Goal: Task Accomplishment & Management: Manage account settings

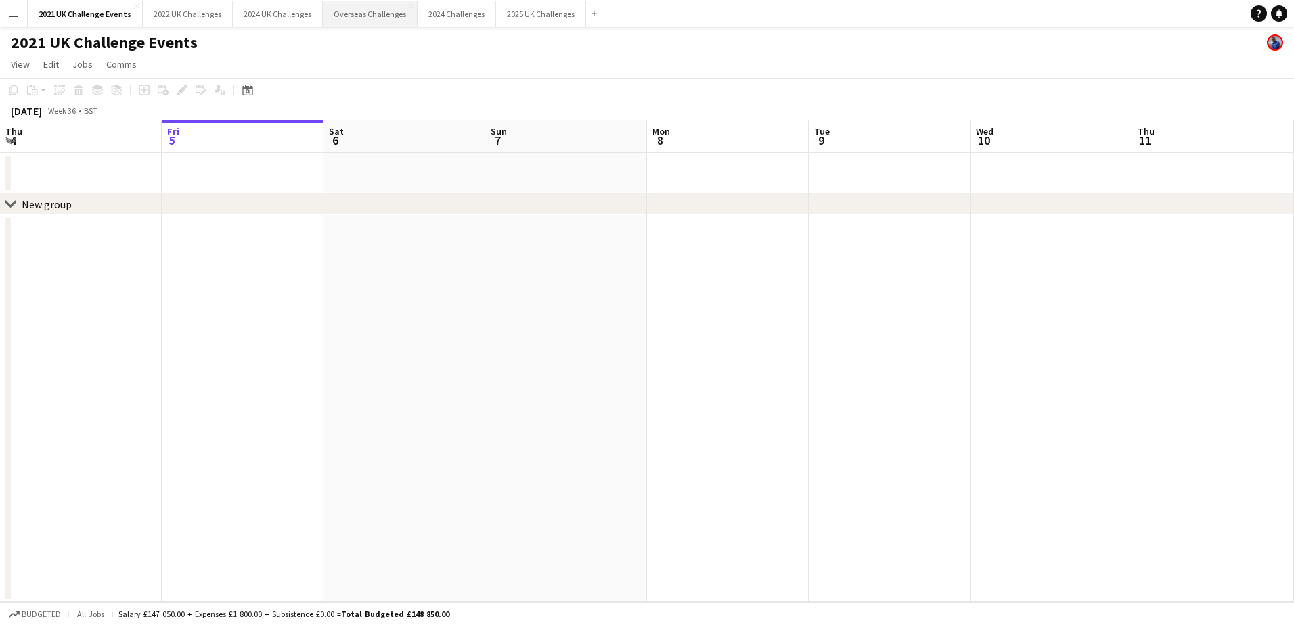
click at [375, 13] on button "Overseas Challenges Close" at bounding box center [370, 14] width 95 height 26
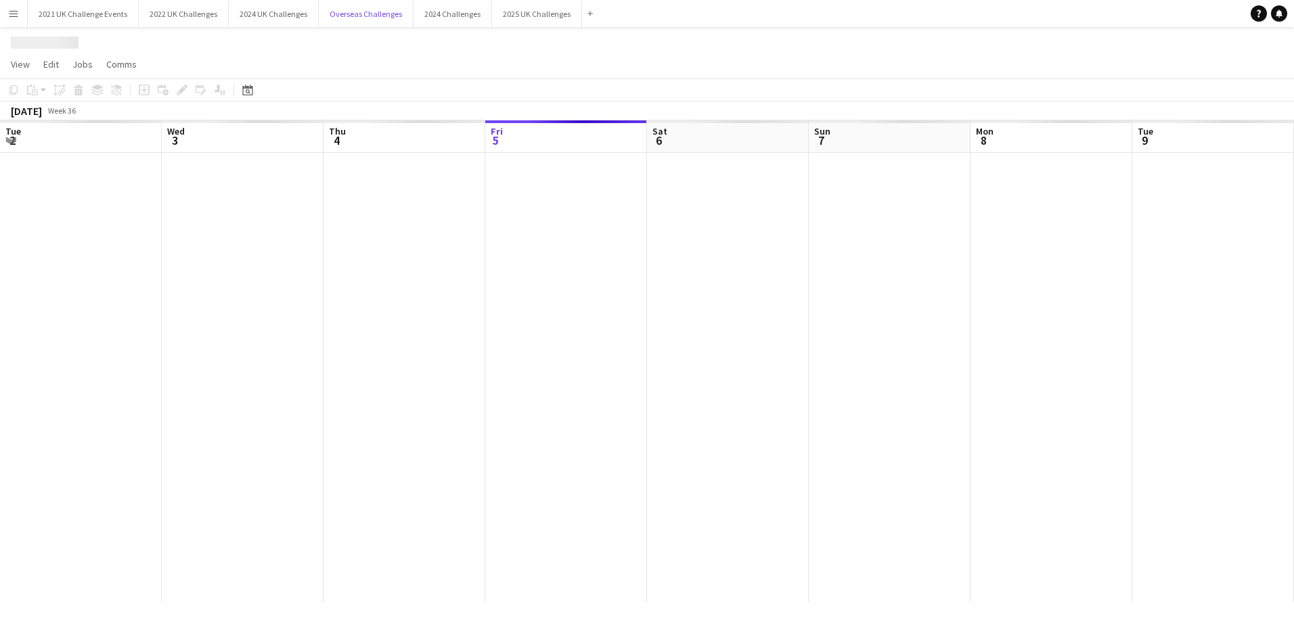
scroll to position [0, 323]
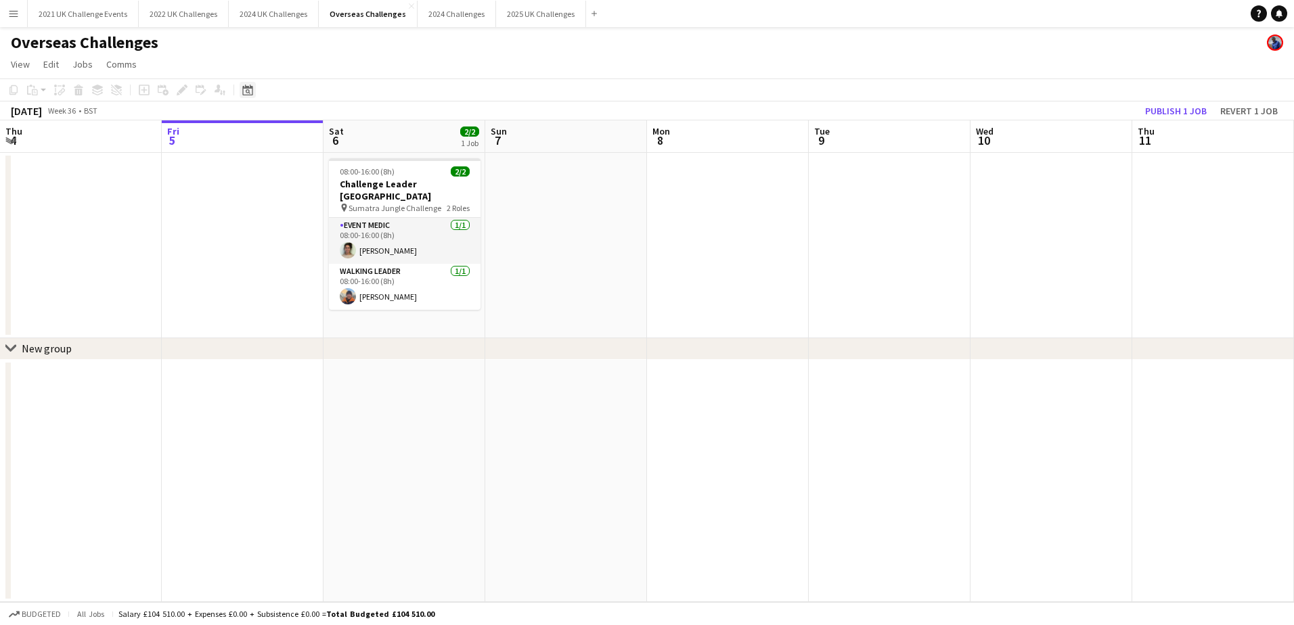
click at [244, 87] on icon at bounding box center [247, 90] width 10 height 11
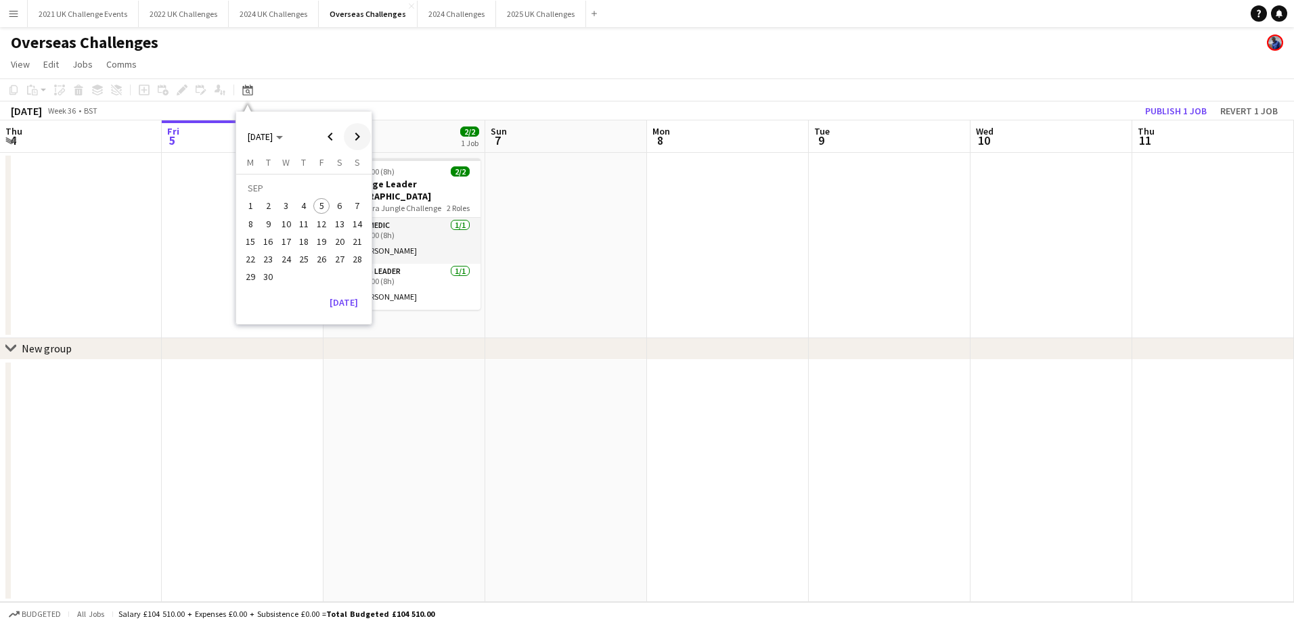
click at [357, 133] on span "Next month" at bounding box center [357, 136] width 27 height 27
click at [341, 189] on span "3" at bounding box center [340, 190] width 16 height 19
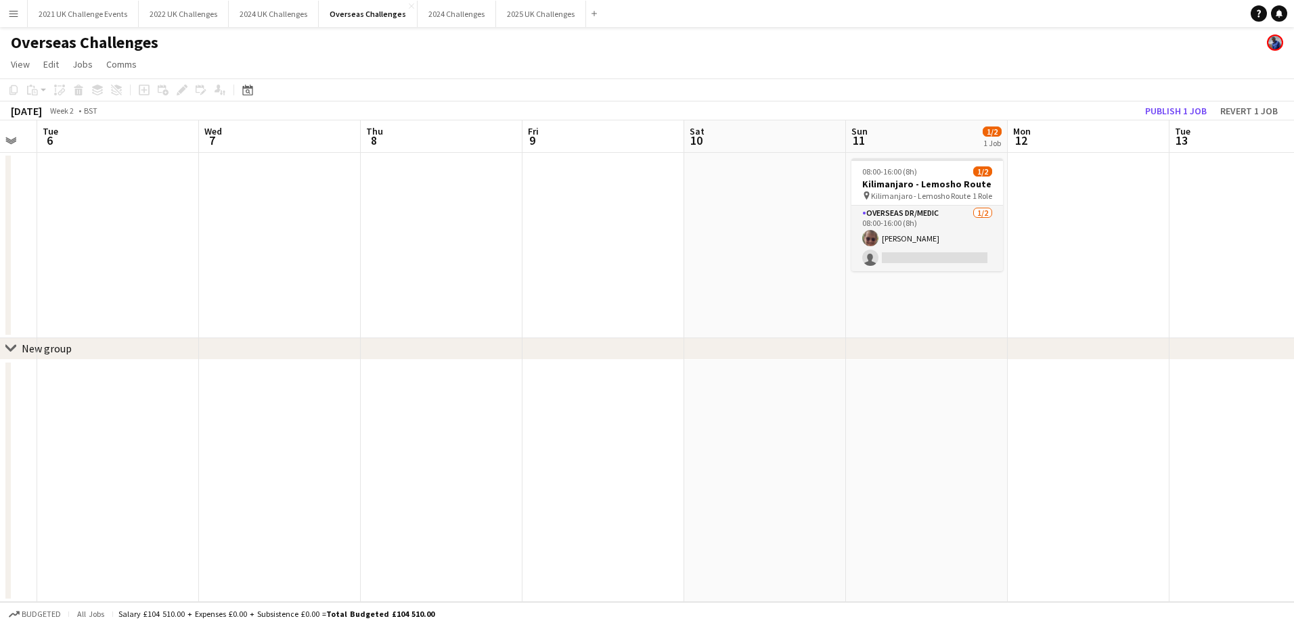
drag, startPoint x: 857, startPoint y: 288, endPoint x: 66, endPoint y: 315, distance: 791.5
click at [66, 315] on app-calendar-viewport "Sat 3 Sun 4 Mon 5 Tue 6 Wed 7 Thu 8 Fri 9 Sat 10 Sun 11 1/2 1 Job Mon 12 Tue 13…" at bounding box center [647, 361] width 1294 height 482
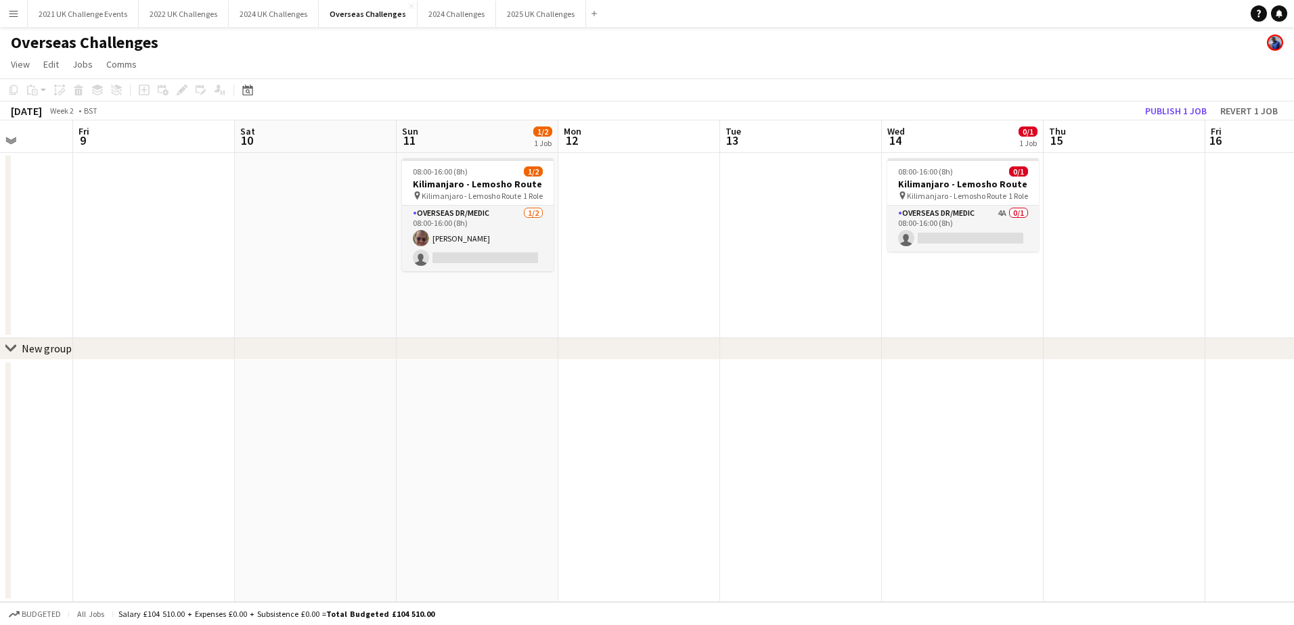
scroll to position [0, 426]
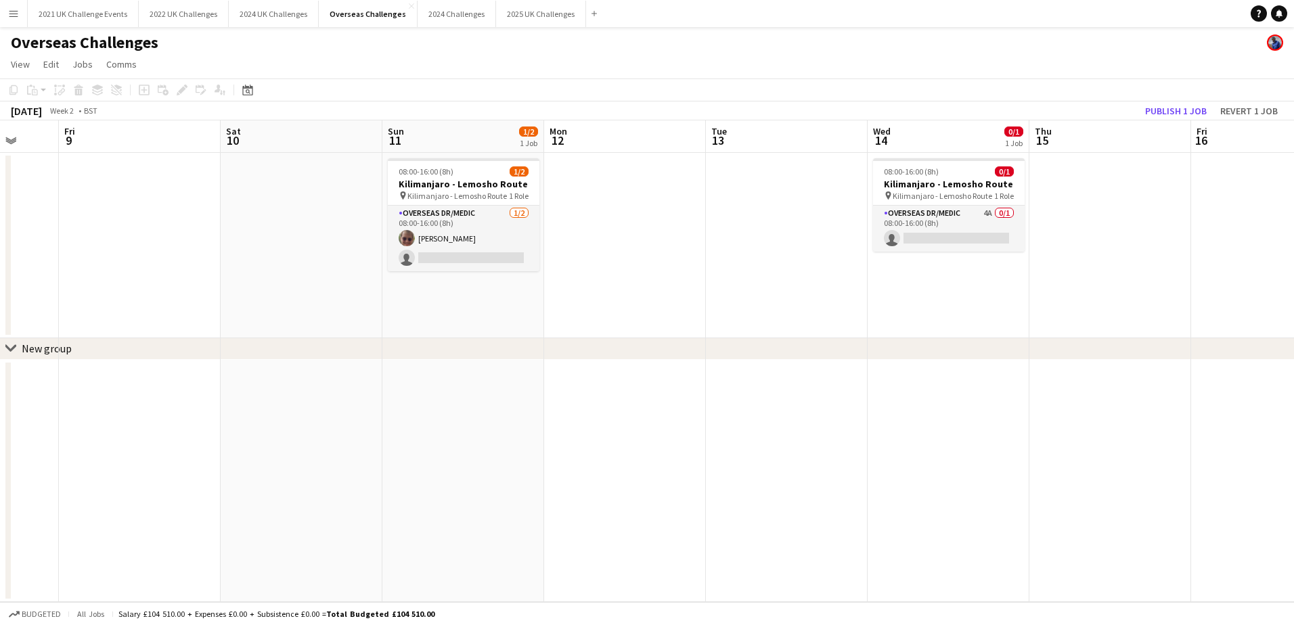
drag, startPoint x: 652, startPoint y: 313, endPoint x: 330, endPoint y: 313, distance: 322.8
click at [330, 313] on app-calendar-viewport "Tue 6 Wed 7 Thu 8 Fri 9 Sat 10 Sun 11 1/2 1 Job Mon 12 Tue 13 Wed 14 0/1 1 Job …" at bounding box center [647, 361] width 1294 height 482
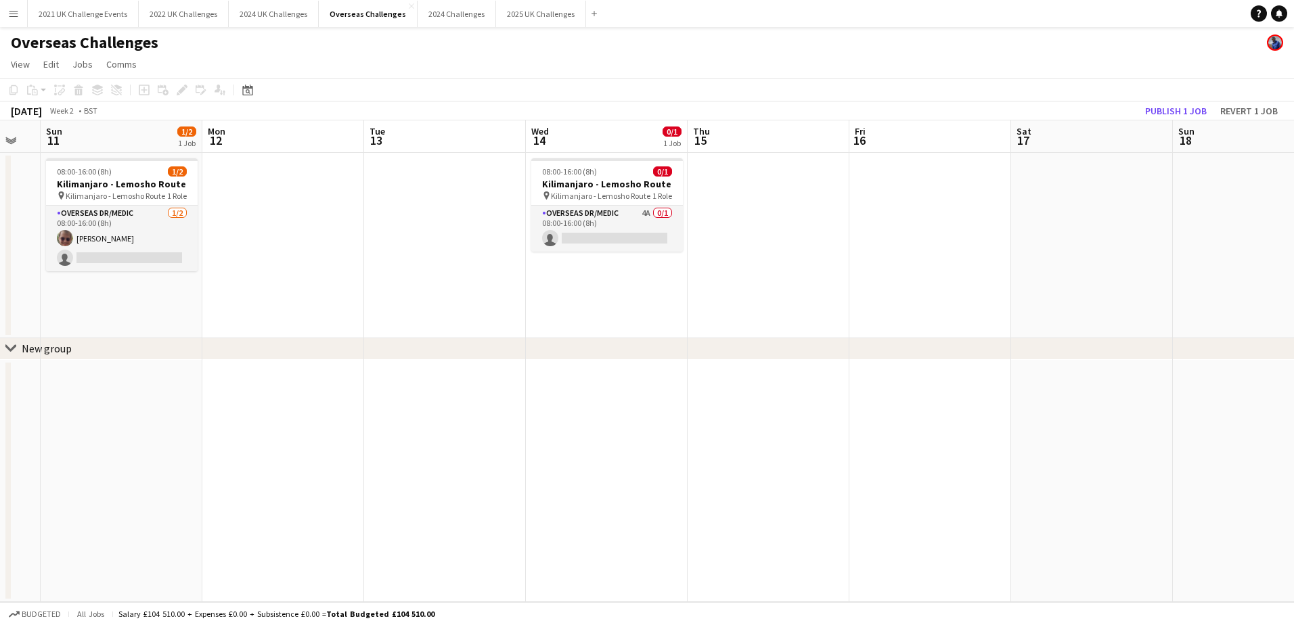
scroll to position [0, 500]
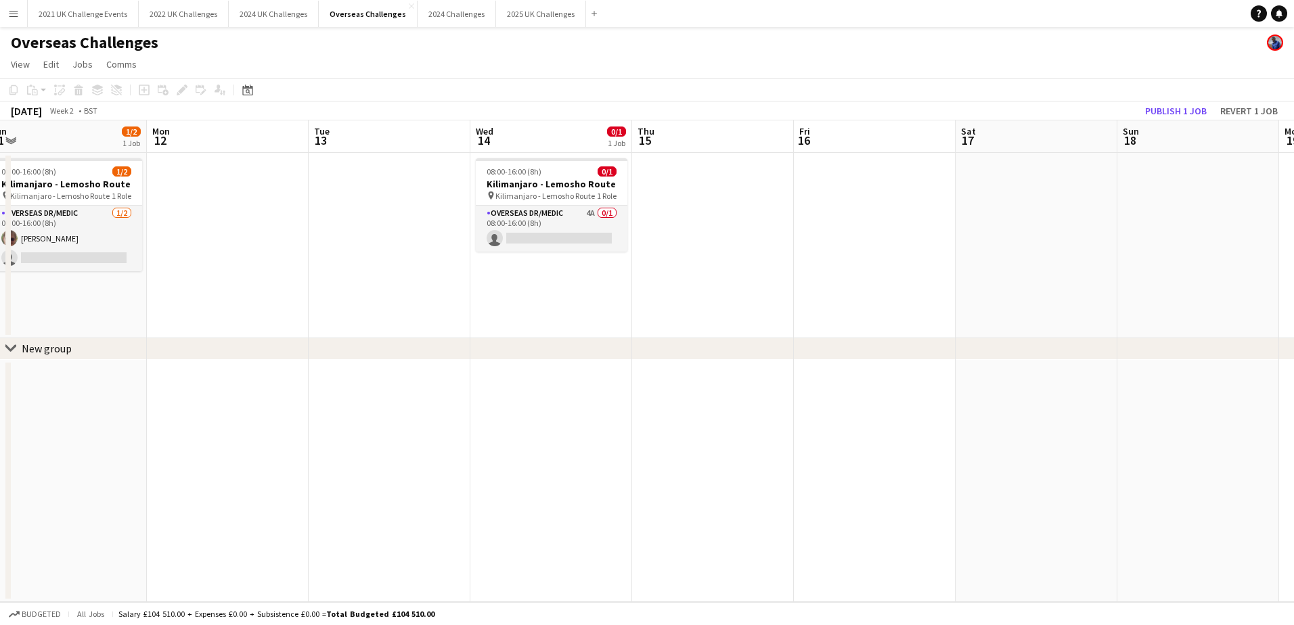
drag, startPoint x: 700, startPoint y: 294, endPoint x: 302, endPoint y: 291, distance: 397.2
click at [302, 291] on app-calendar-viewport "Thu 8 Fri 9 Sat 10 Sun 11 1/2 1 Job Mon 12 Tue 13 Wed 14 0/1 1 Job Thu 15 Fri 1…" at bounding box center [647, 361] width 1294 height 482
click at [574, 229] on app-card-role "Overseas Dr/Medic 4A 0/1 08:00-16:00 (8h) single-neutral-actions" at bounding box center [552, 229] width 152 height 46
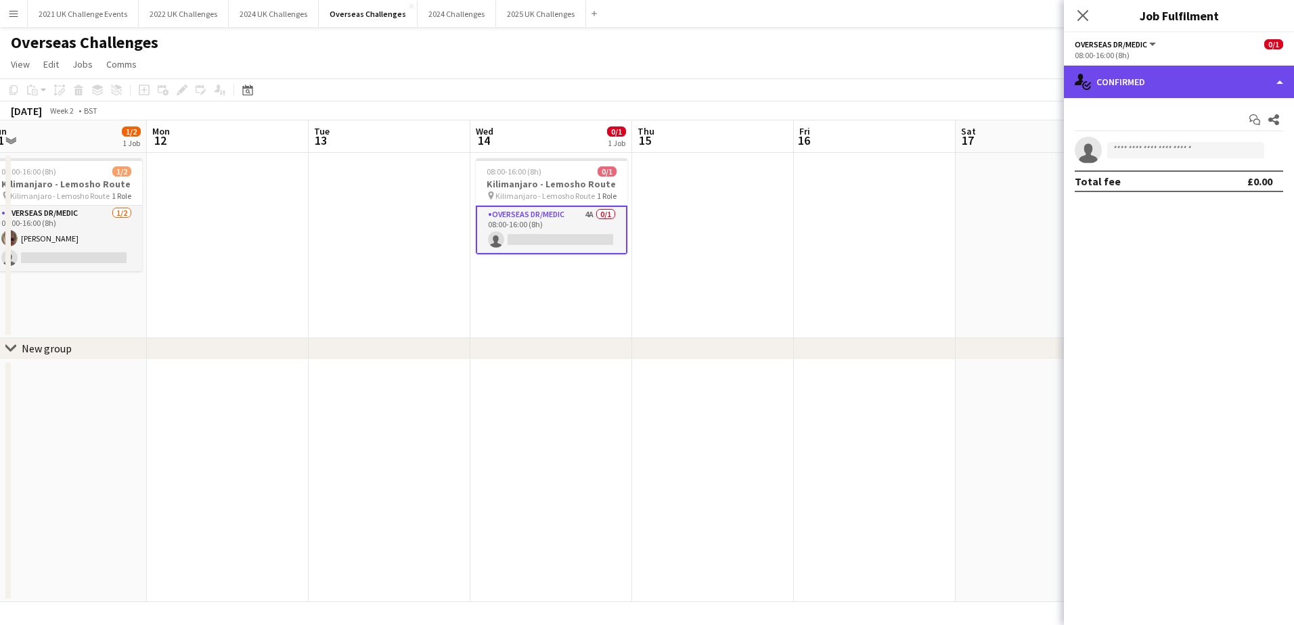
click at [1263, 79] on div "single-neutral-actions-check-2 Confirmed" at bounding box center [1179, 82] width 230 height 32
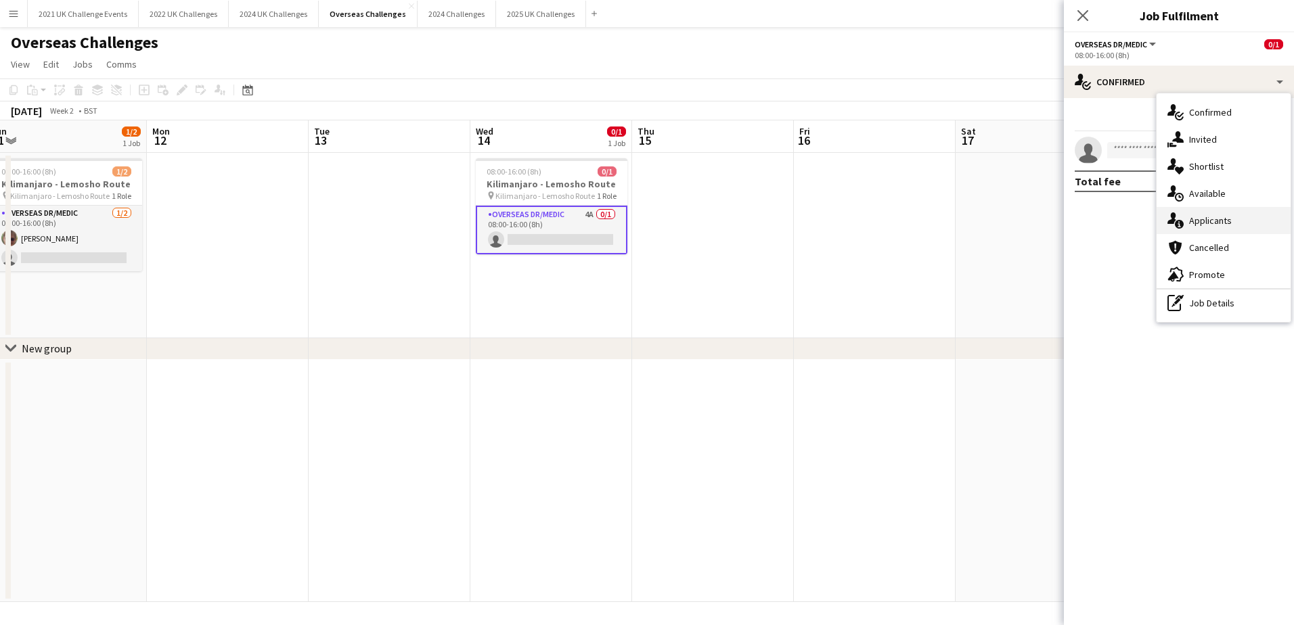
click at [1224, 223] on span "Applicants" at bounding box center [1210, 221] width 43 height 12
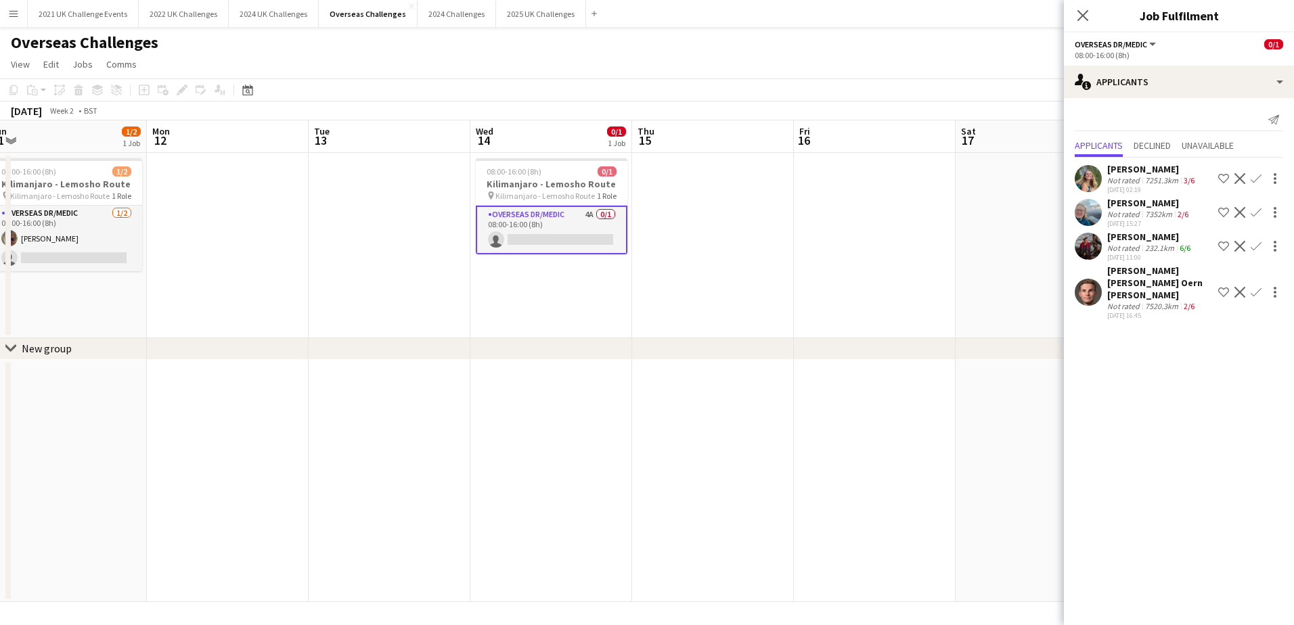
click at [724, 270] on app-date-cell at bounding box center [713, 245] width 162 height 185
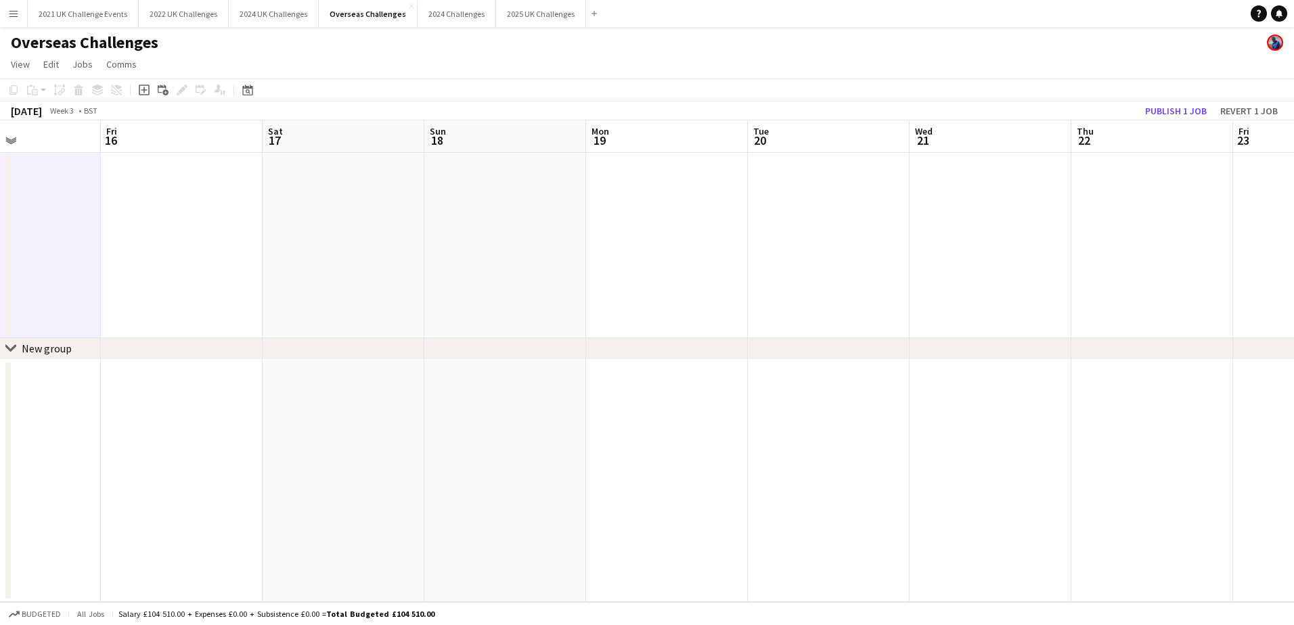
drag, startPoint x: 853, startPoint y: 265, endPoint x: 160, endPoint y: 336, distance: 696.7
click at [160, 336] on app-calendar-viewport "Mon 12 Tue 13 Wed 14 0/1 1 Job Thu 15 Fri 16 Sat 17 Sun 18 Mon 19 Tue 20 Wed 21…" at bounding box center [647, 361] width 1294 height 482
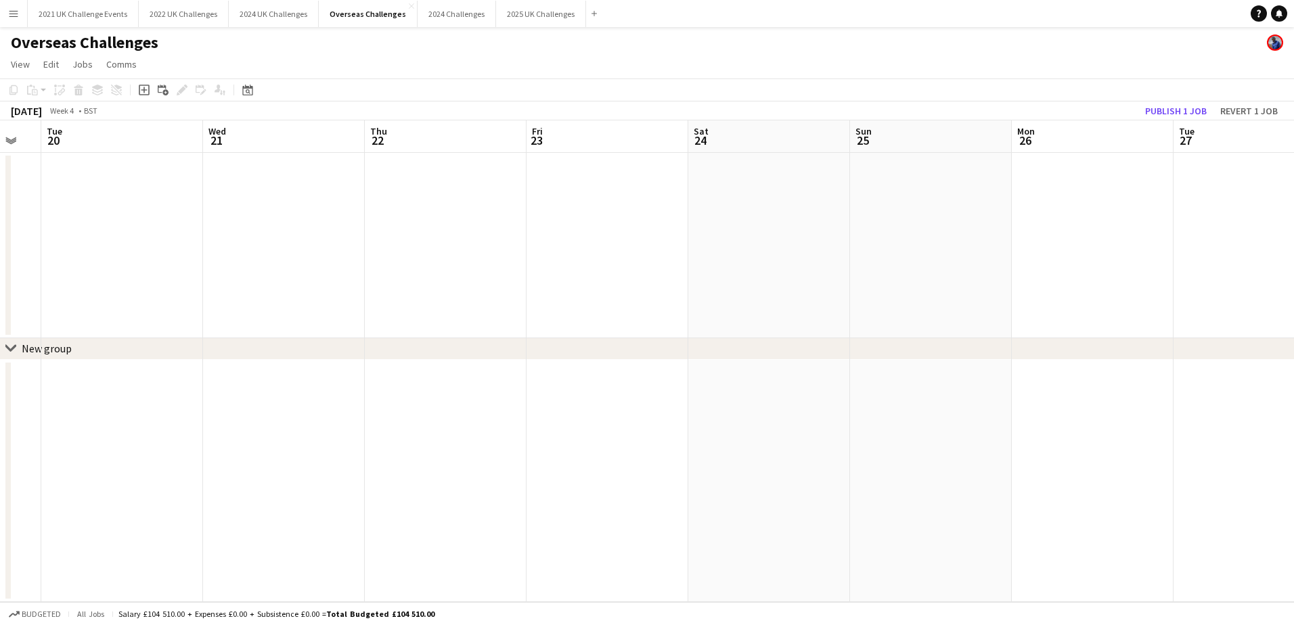
drag, startPoint x: 309, startPoint y: 366, endPoint x: 395, endPoint y: 344, distance: 88.6
click at [221, 375] on app-calendar-viewport "Sat 17 Sun 18 Mon 19 Tue 20 Wed 21 Thu 22 Fri 23 Sat 24 Sun 25 Mon 26 Tue 27 We…" at bounding box center [647, 361] width 1294 height 482
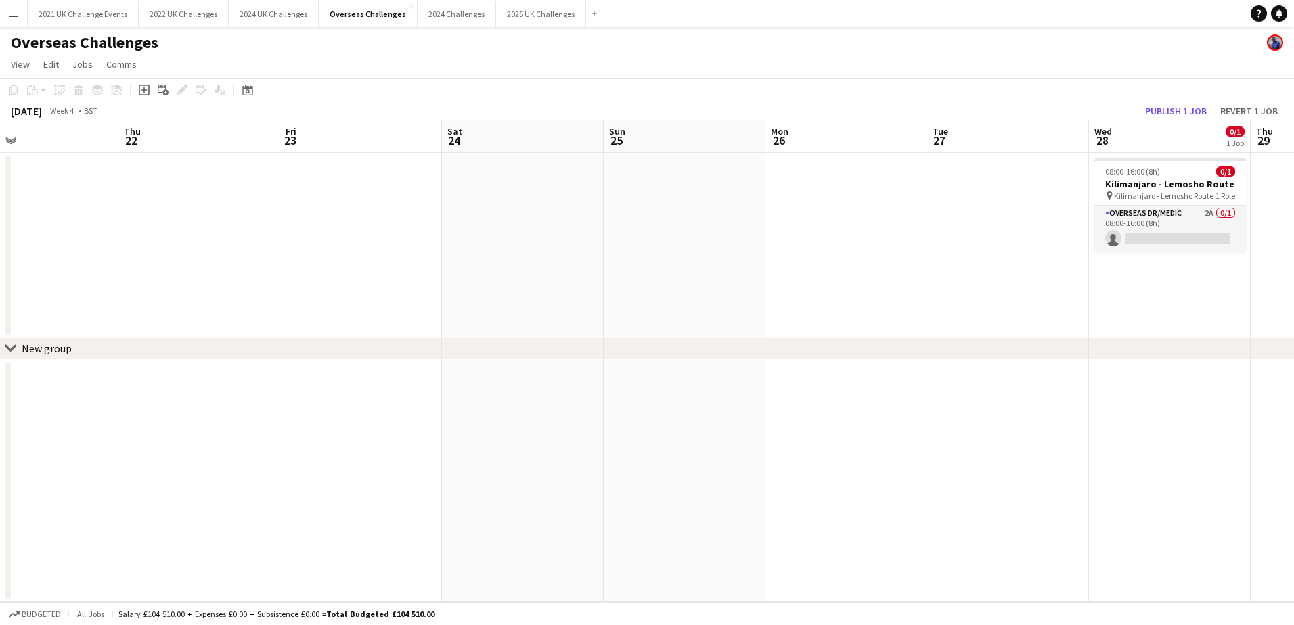
scroll to position [0, 385]
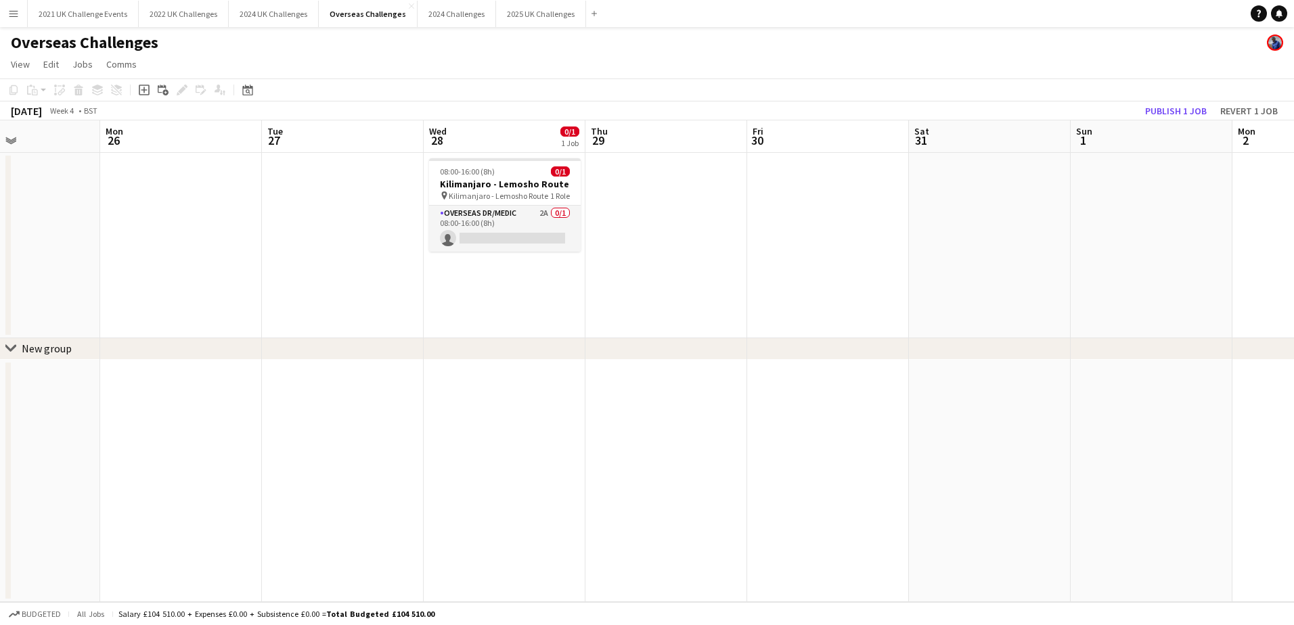
drag, startPoint x: 964, startPoint y: 313, endPoint x: 63, endPoint y: 365, distance: 902.2
click at [63, 365] on app-calendar-viewport "Fri 23 Sat 24 Sun 25 Mon 26 Tue 27 Wed 28 0/1 1 Job Thu 29 Fri 30 Sat 31 Sun 1 …" at bounding box center [647, 361] width 1294 height 482
click at [497, 219] on app-card-role "Overseas Dr/Medic 2A 0/1 08:00-16:00 (8h) single-neutral-actions" at bounding box center [505, 229] width 152 height 46
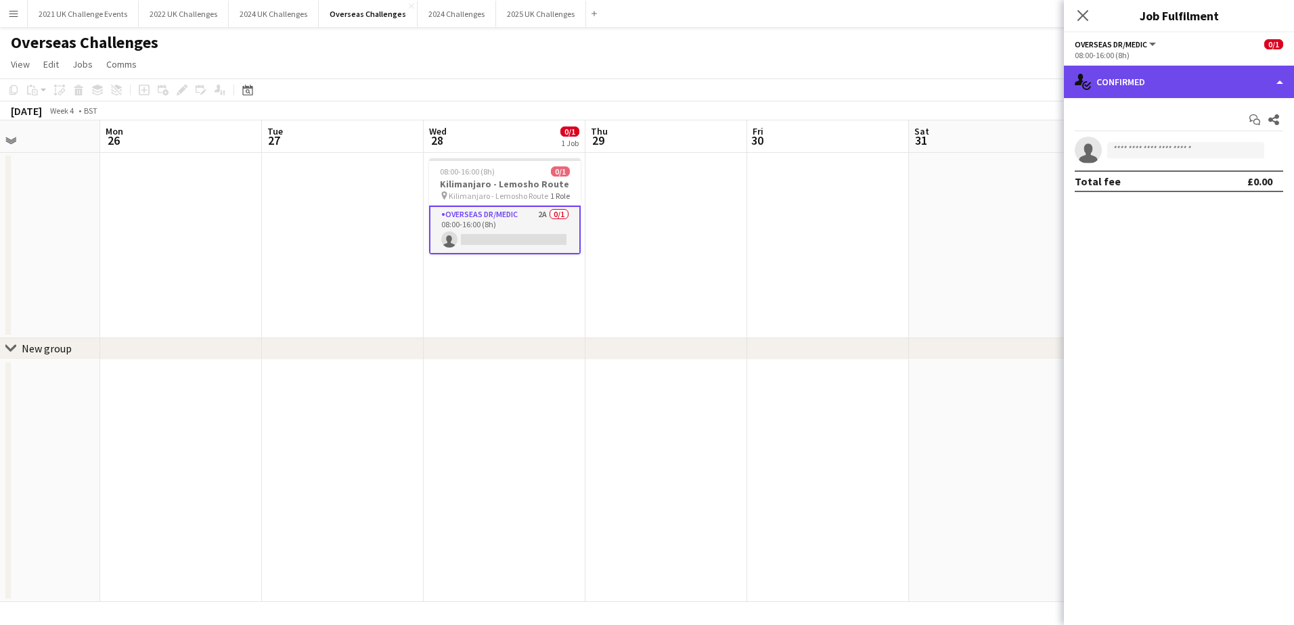
click at [1187, 80] on div "single-neutral-actions-check-2 Confirmed" at bounding box center [1179, 82] width 230 height 32
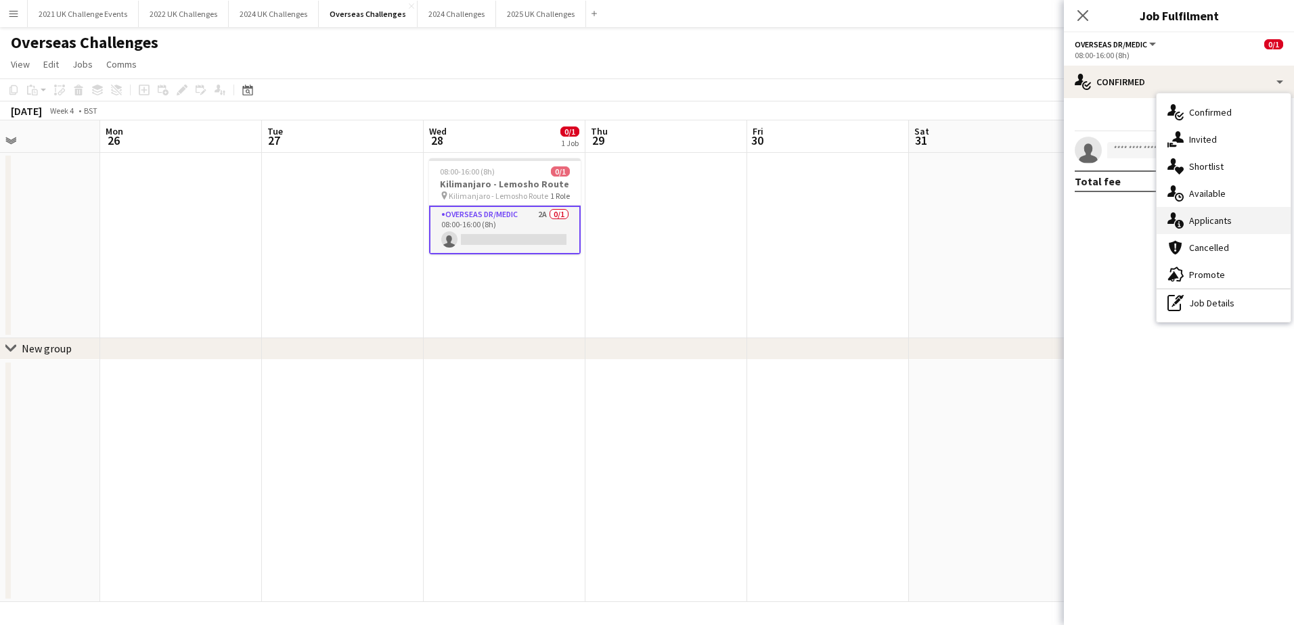
click at [1242, 225] on div "single-neutral-actions-information Applicants" at bounding box center [1224, 220] width 134 height 27
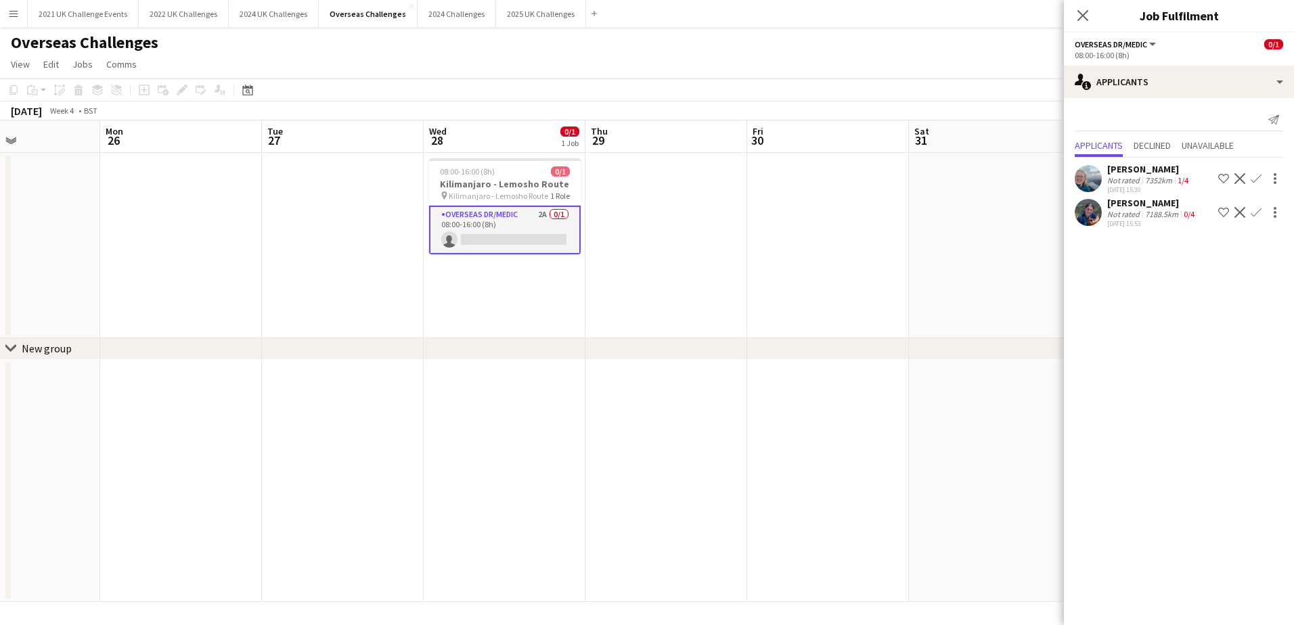
click at [1087, 171] on app-user-avatar at bounding box center [1088, 178] width 27 height 27
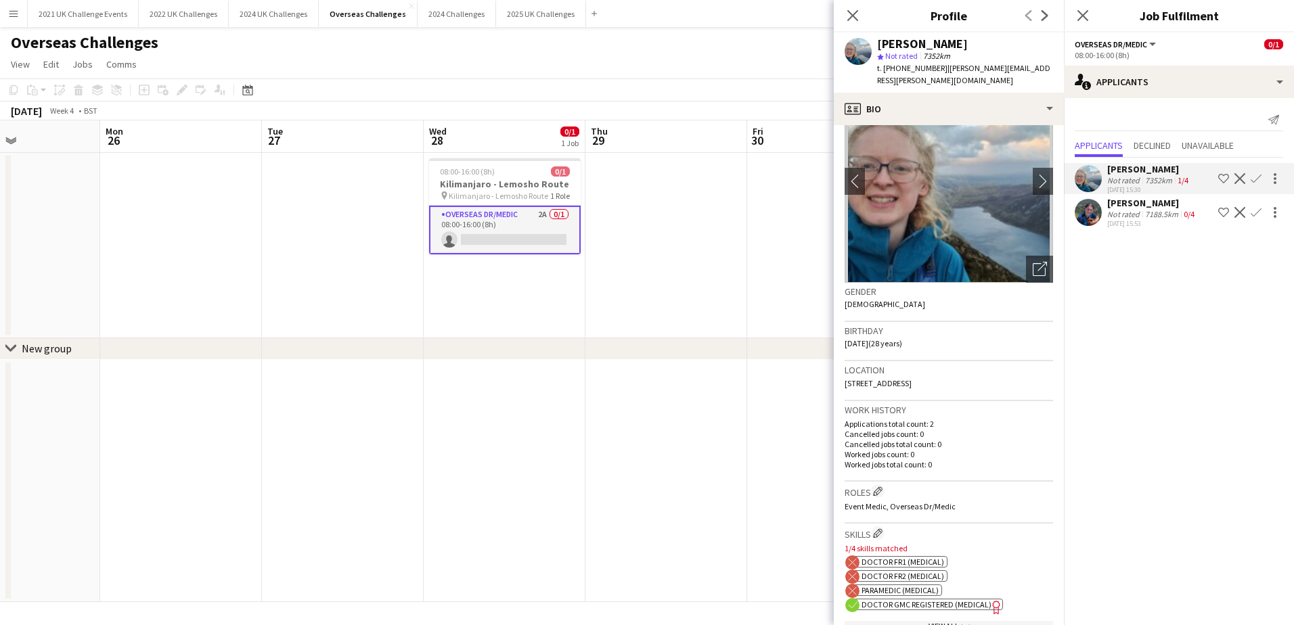
scroll to position [0, 0]
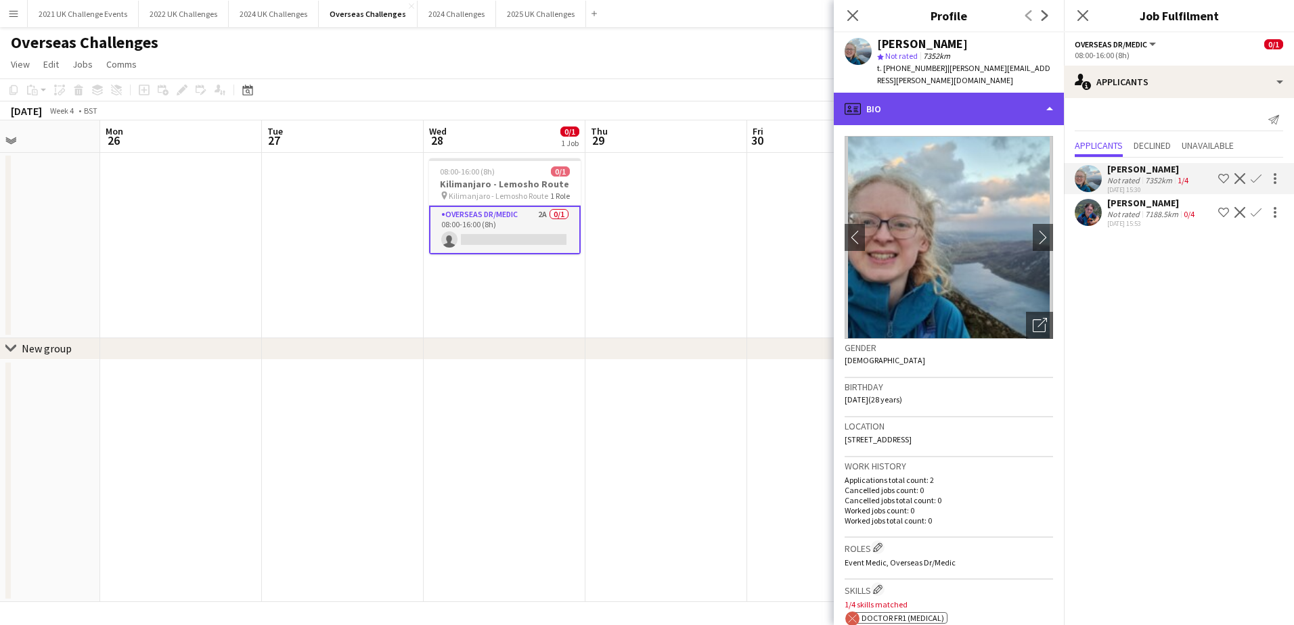
click at [1032, 99] on div "profile Bio" at bounding box center [949, 109] width 230 height 32
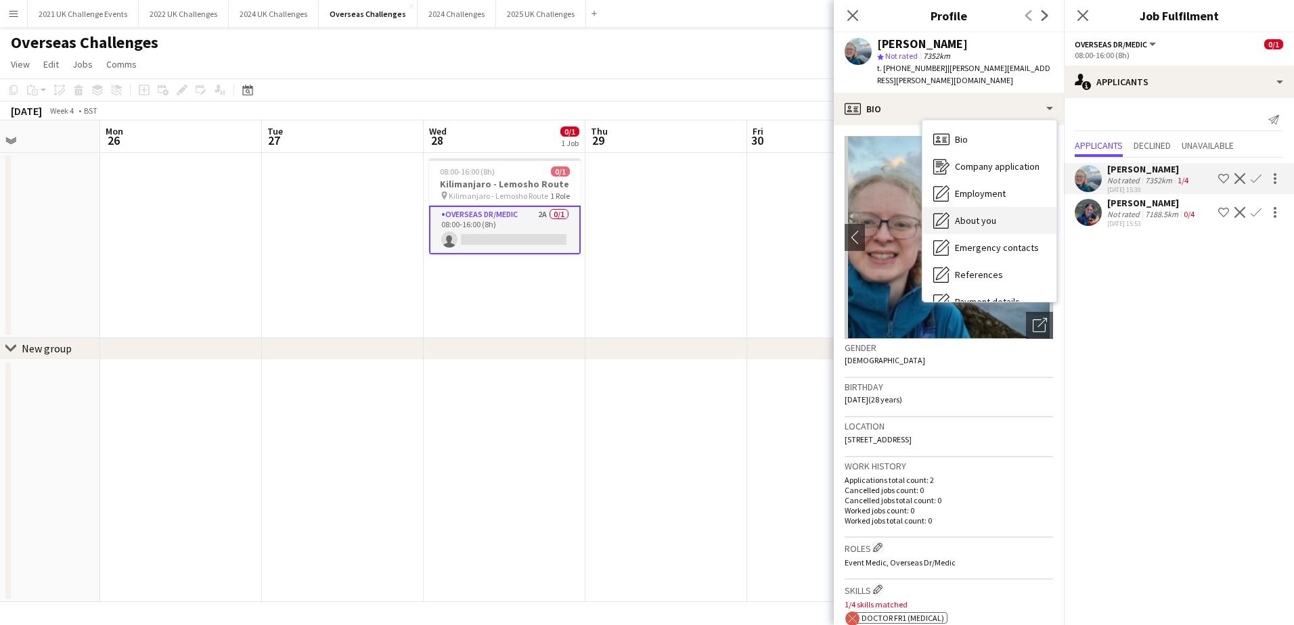
click at [1000, 207] on div "About you About you" at bounding box center [989, 220] width 134 height 27
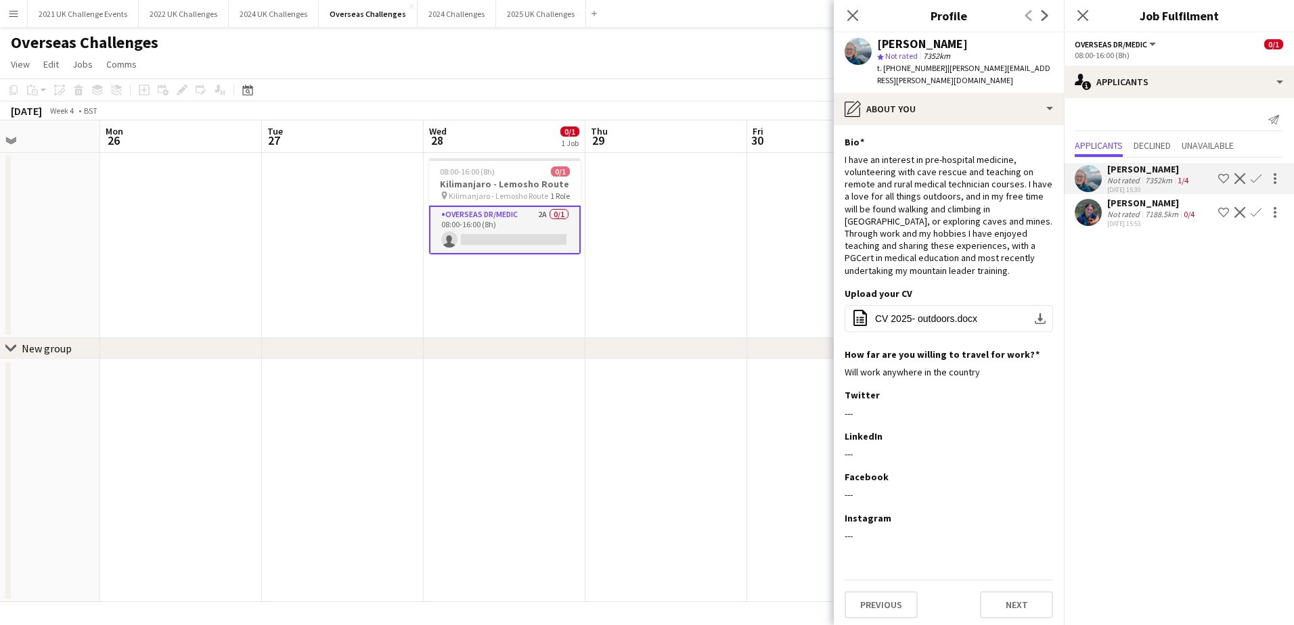
click at [1132, 204] on div "[PERSON_NAME]" at bounding box center [1152, 203] width 90 height 12
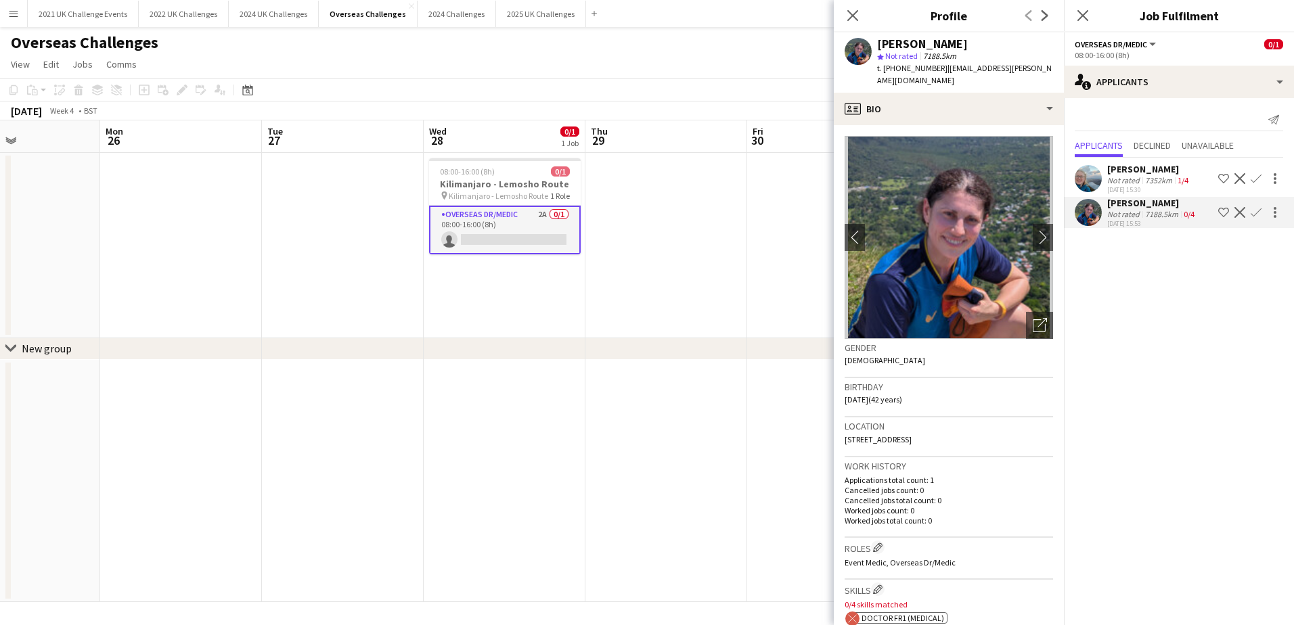
click at [1149, 177] on div "7352km" at bounding box center [1158, 180] width 32 height 10
